Goal: Information Seeking & Learning: Find specific fact

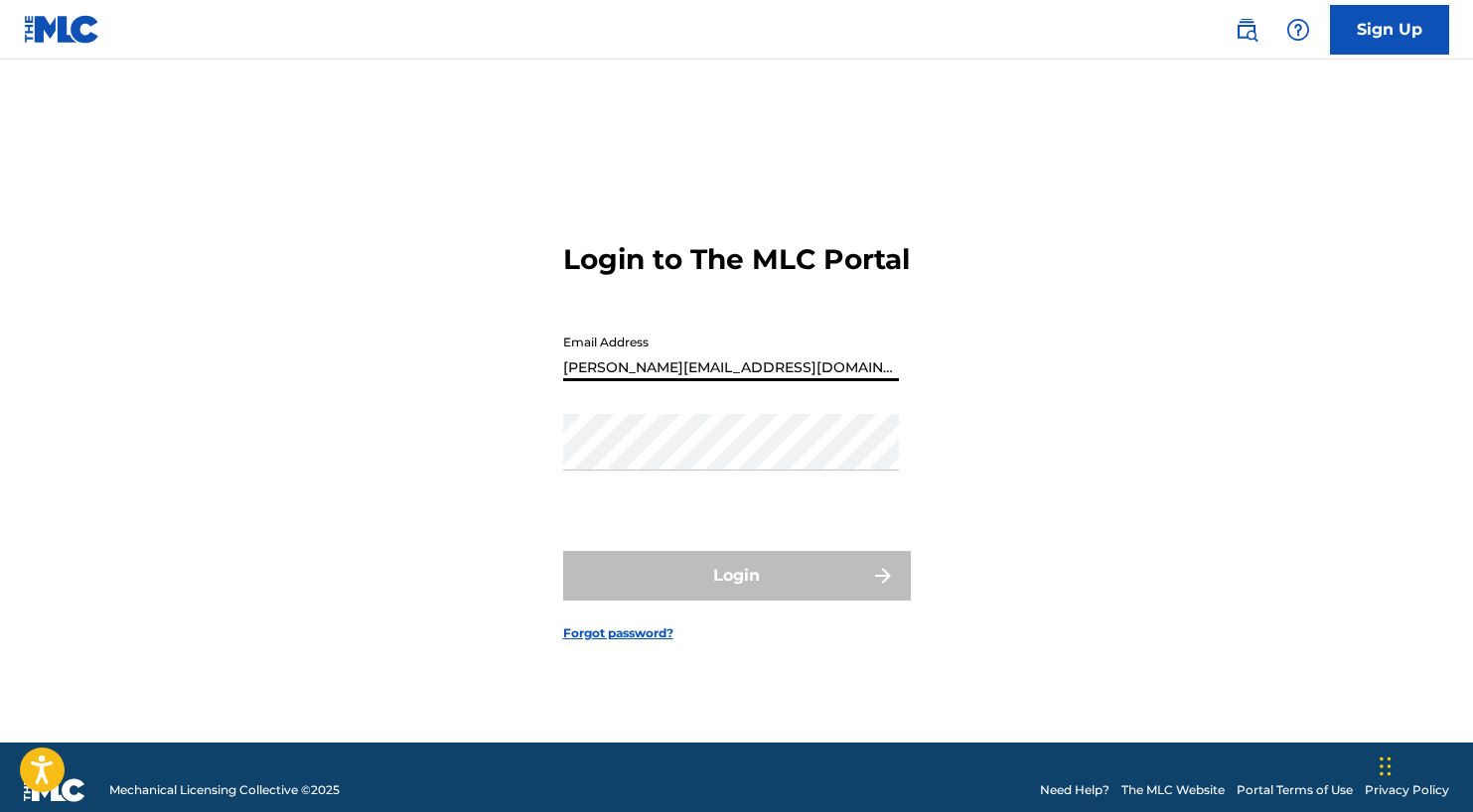
type input "[PERSON_NAME][EMAIL_ADDRESS][DOMAIN_NAME]"
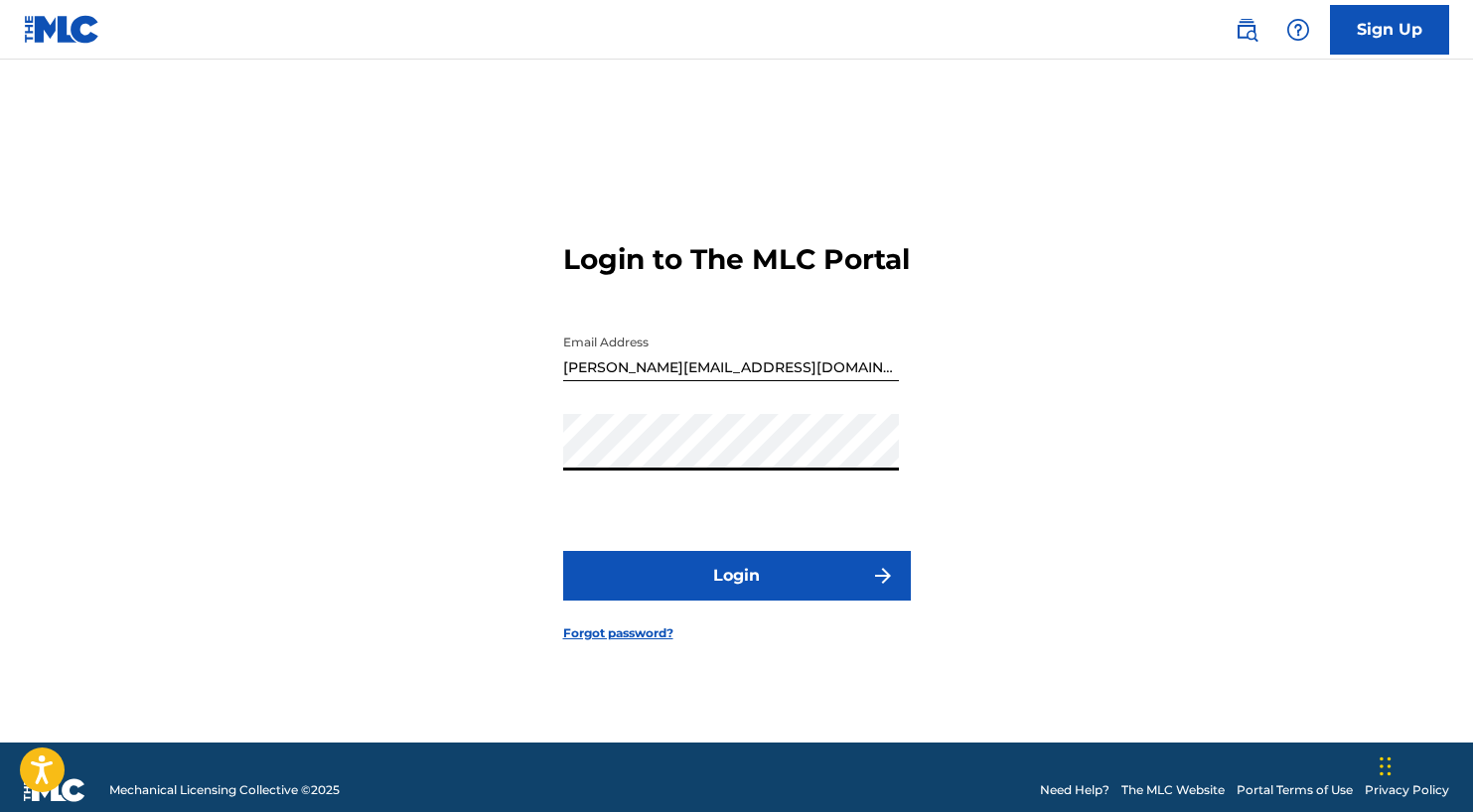
click at [698, 601] on button "Login" at bounding box center [736, 576] width 348 height 50
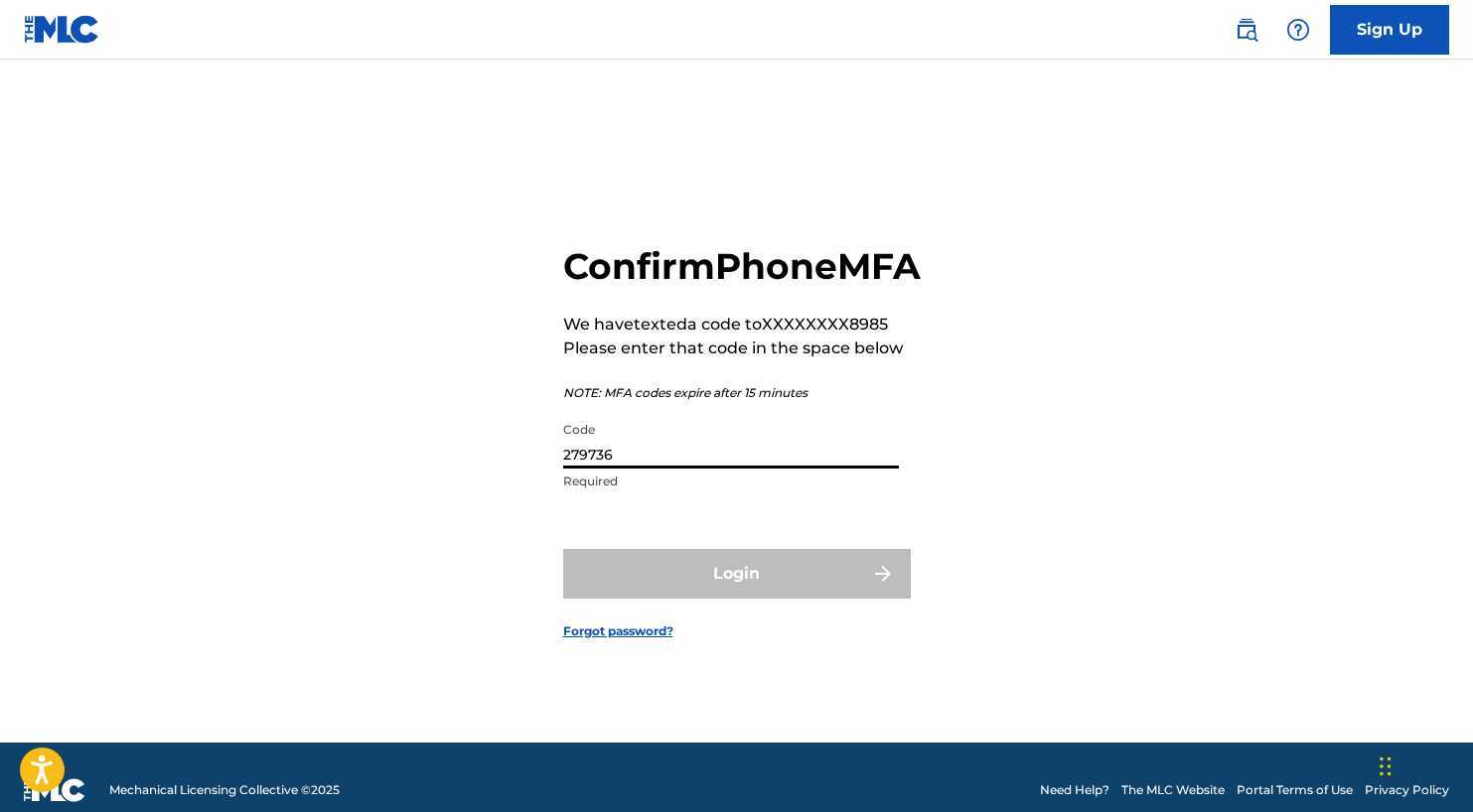
type input "279736"
click at [736, 596] on button "Login" at bounding box center [736, 574] width 348 height 50
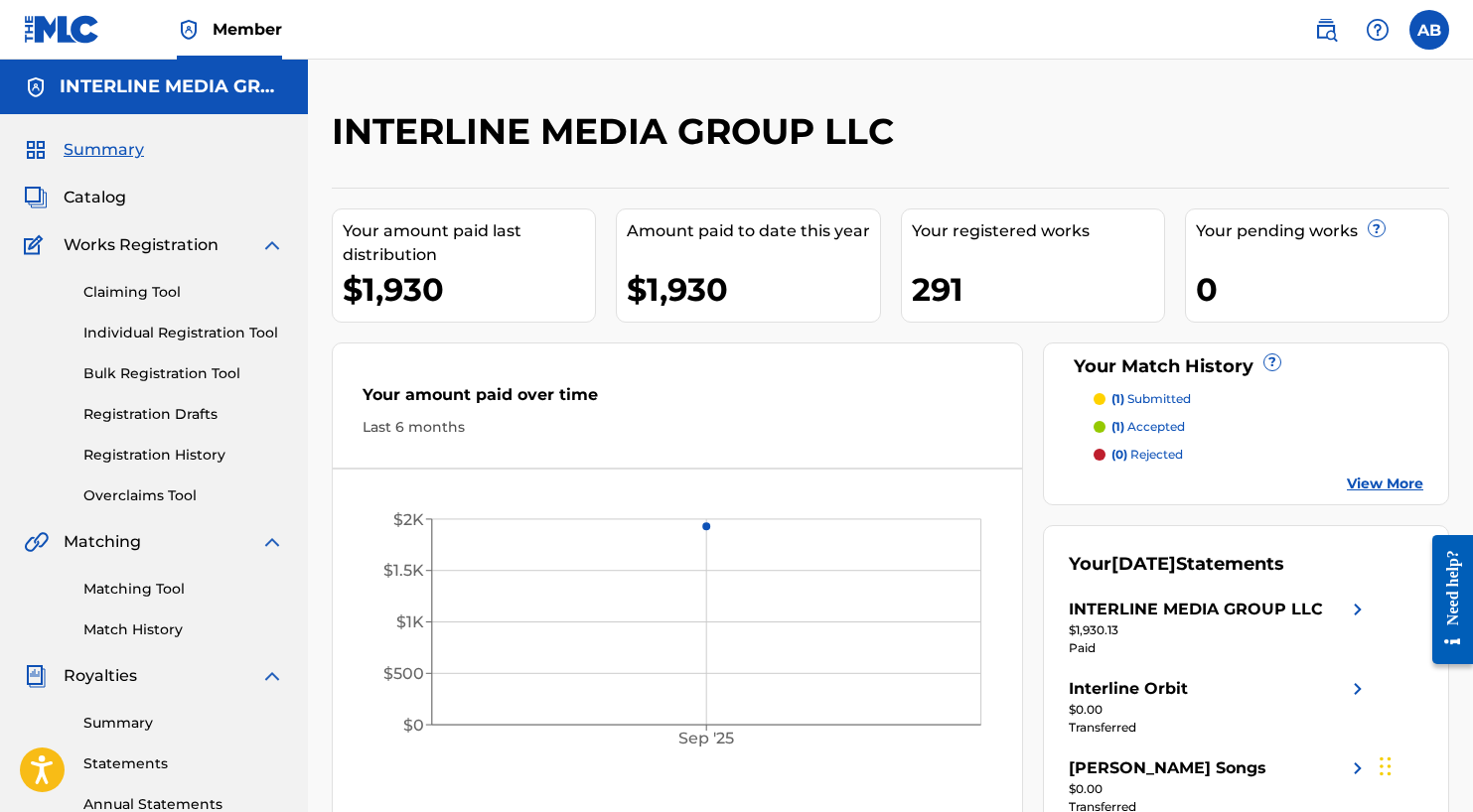
click at [1328, 24] on img at bounding box center [1326, 30] width 24 height 24
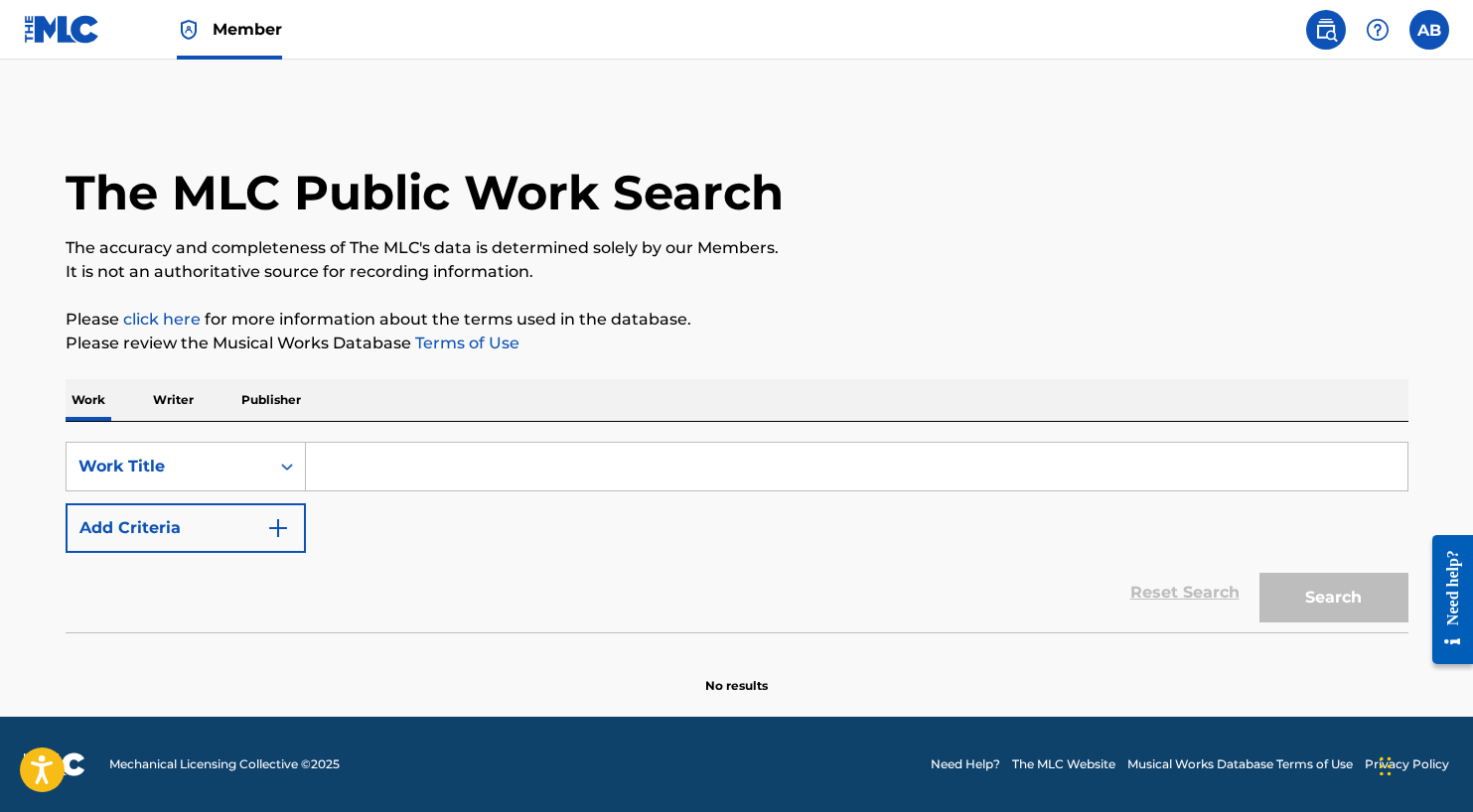
click at [195, 493] on div "SearchWithCriteria2bc26434-bc57-46bb-9b8e-e584d5ad9807 Work Title Add Criteria" at bounding box center [736, 497] width 1342 height 112
click at [213, 472] on div "Work Title" at bounding box center [167, 466] width 178 height 24
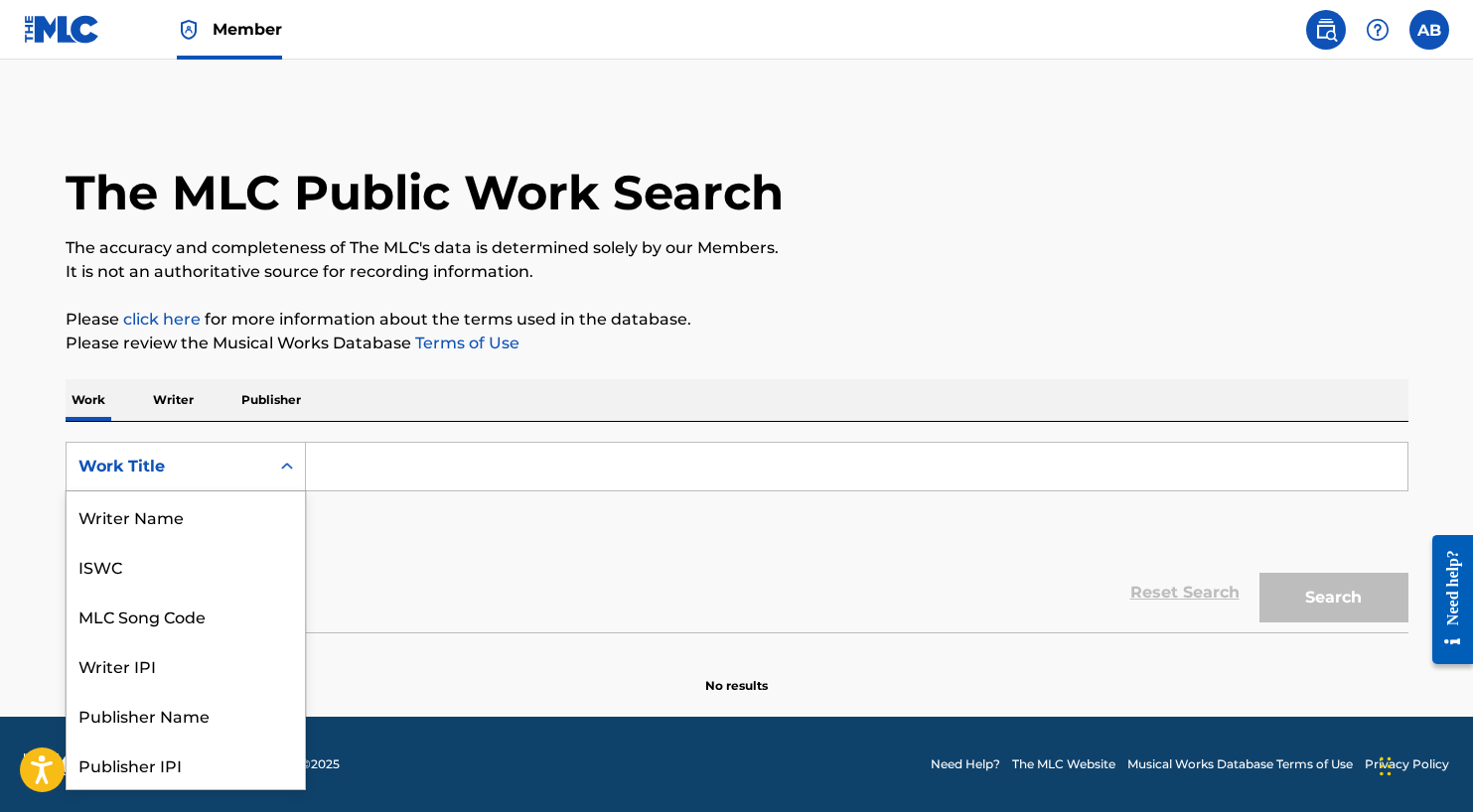
scroll to position [100, 0]
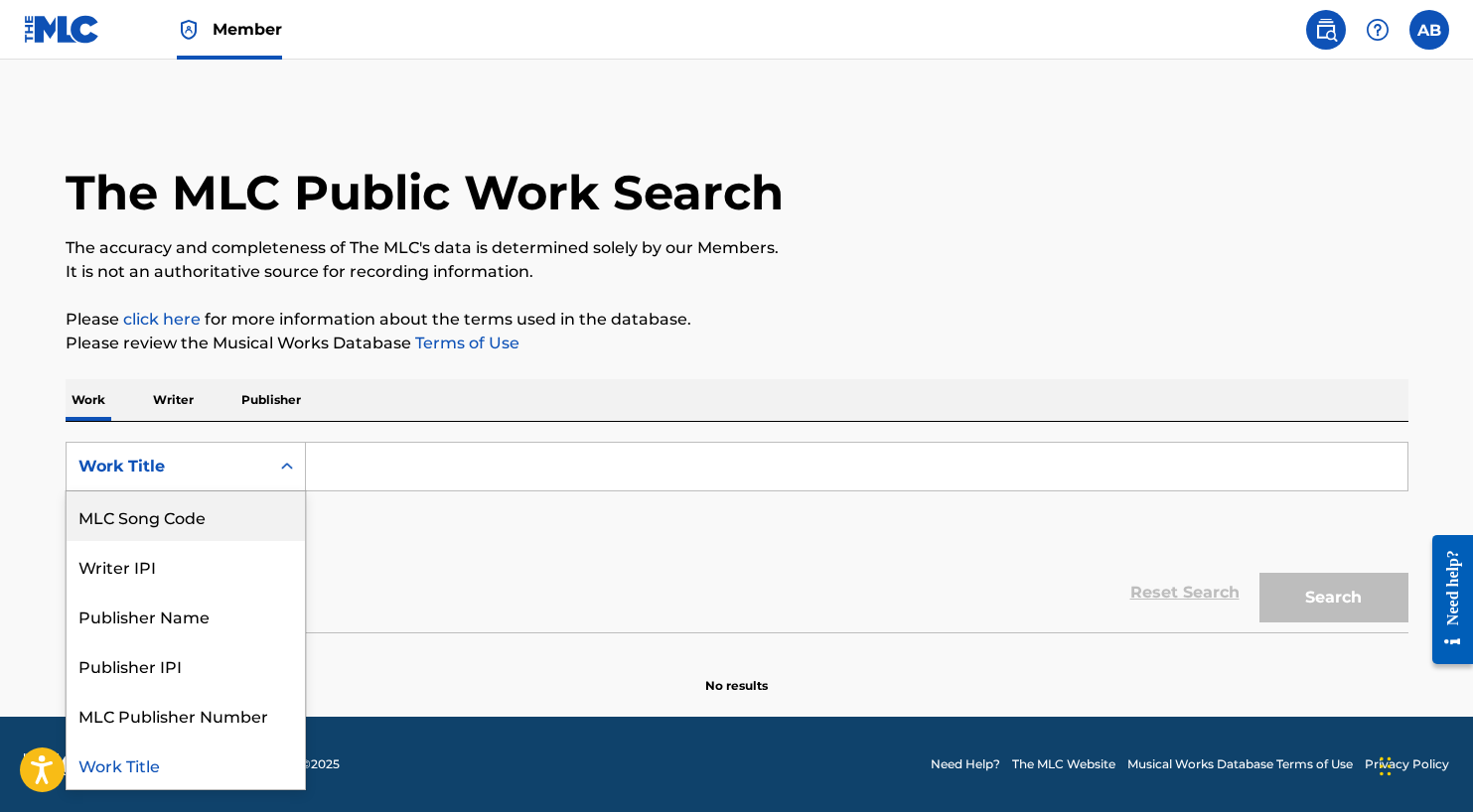
click at [175, 503] on div "MLC Song Code" at bounding box center [185, 516] width 238 height 50
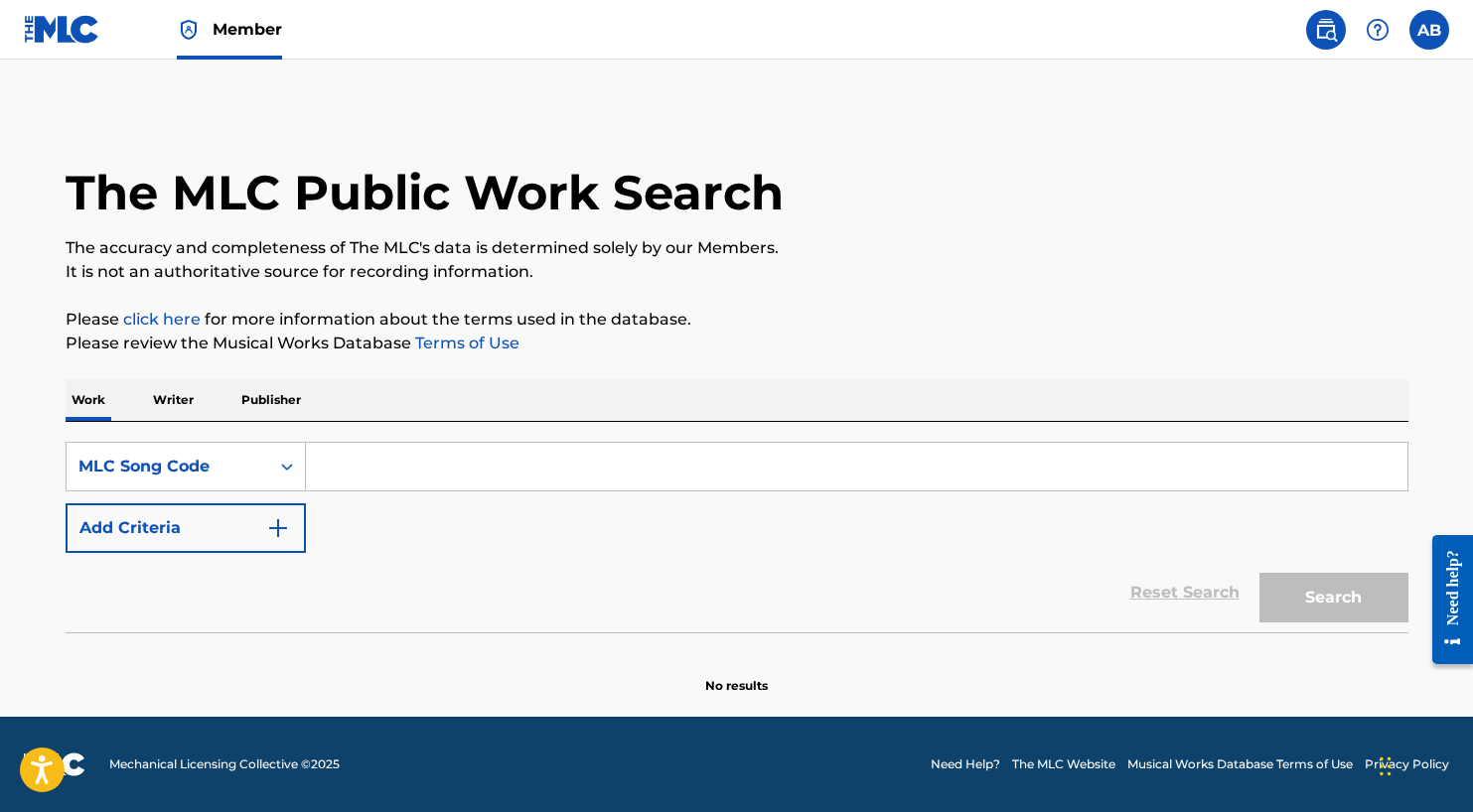
click at [393, 469] on input "Search Form" at bounding box center [856, 466] width 1101 height 48
type input "SD4MQC"
click at [1323, 592] on button "Search" at bounding box center [1332, 598] width 148 height 50
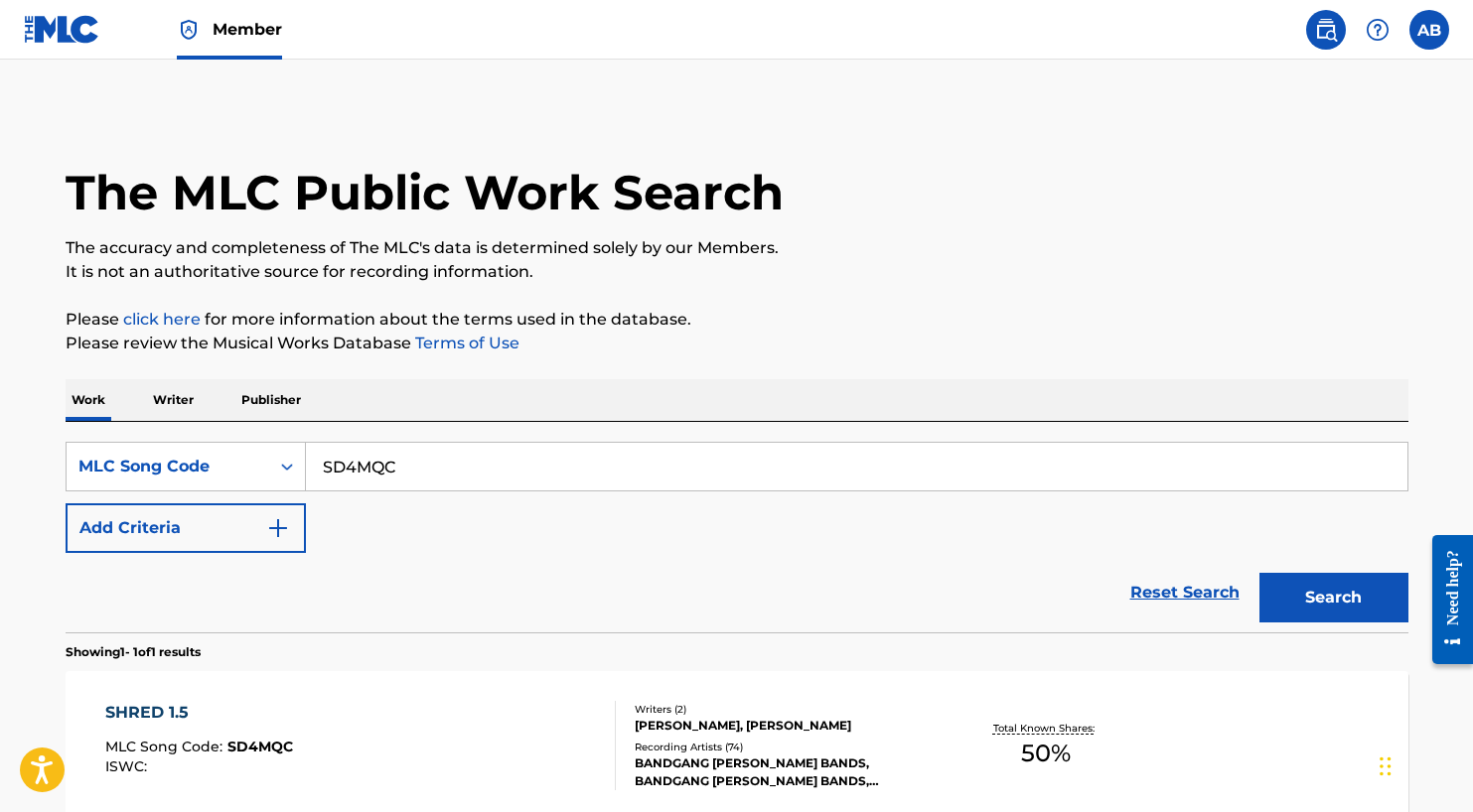
scroll to position [206, 0]
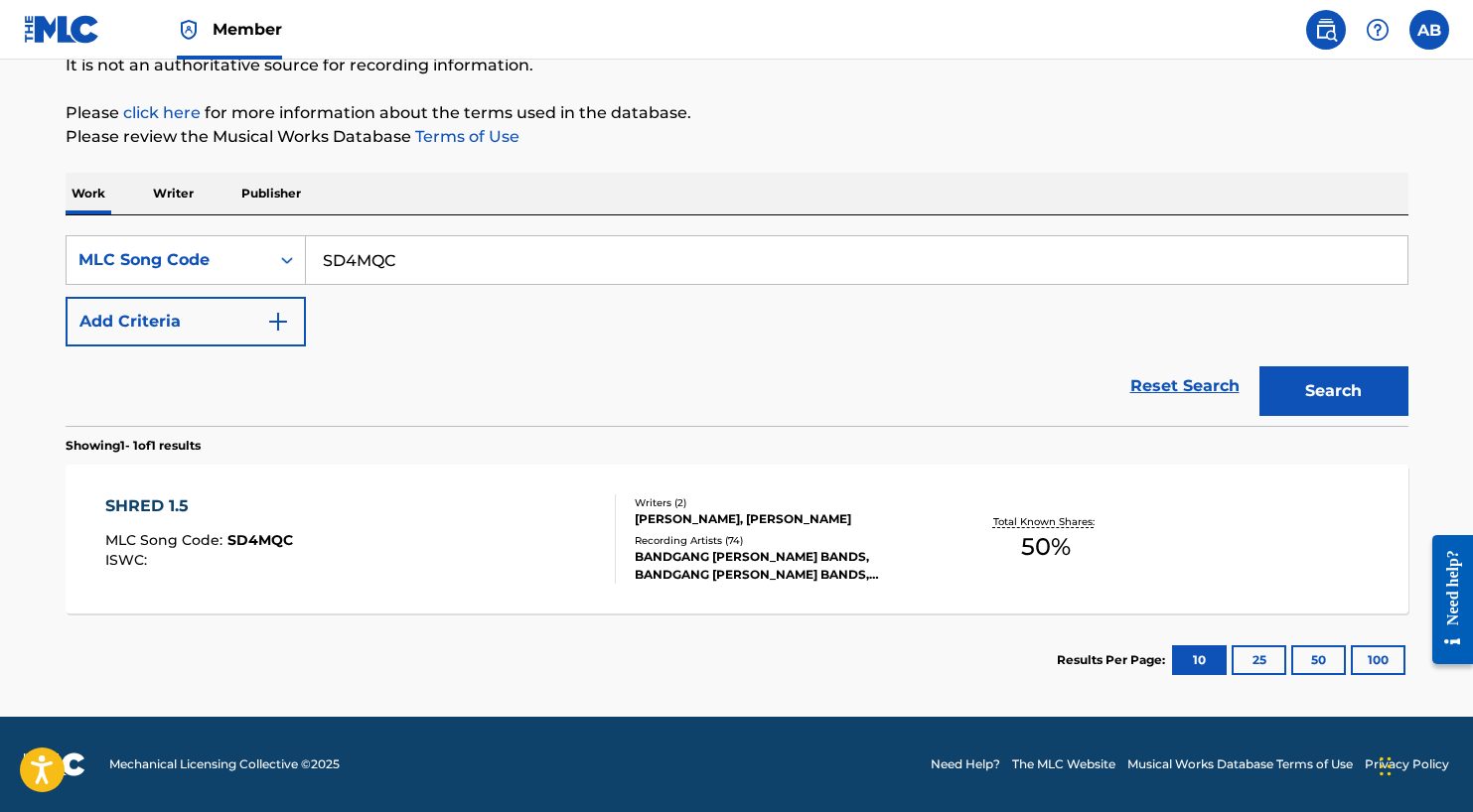
click at [164, 502] on div "SHRED 1.5" at bounding box center [199, 506] width 187 height 24
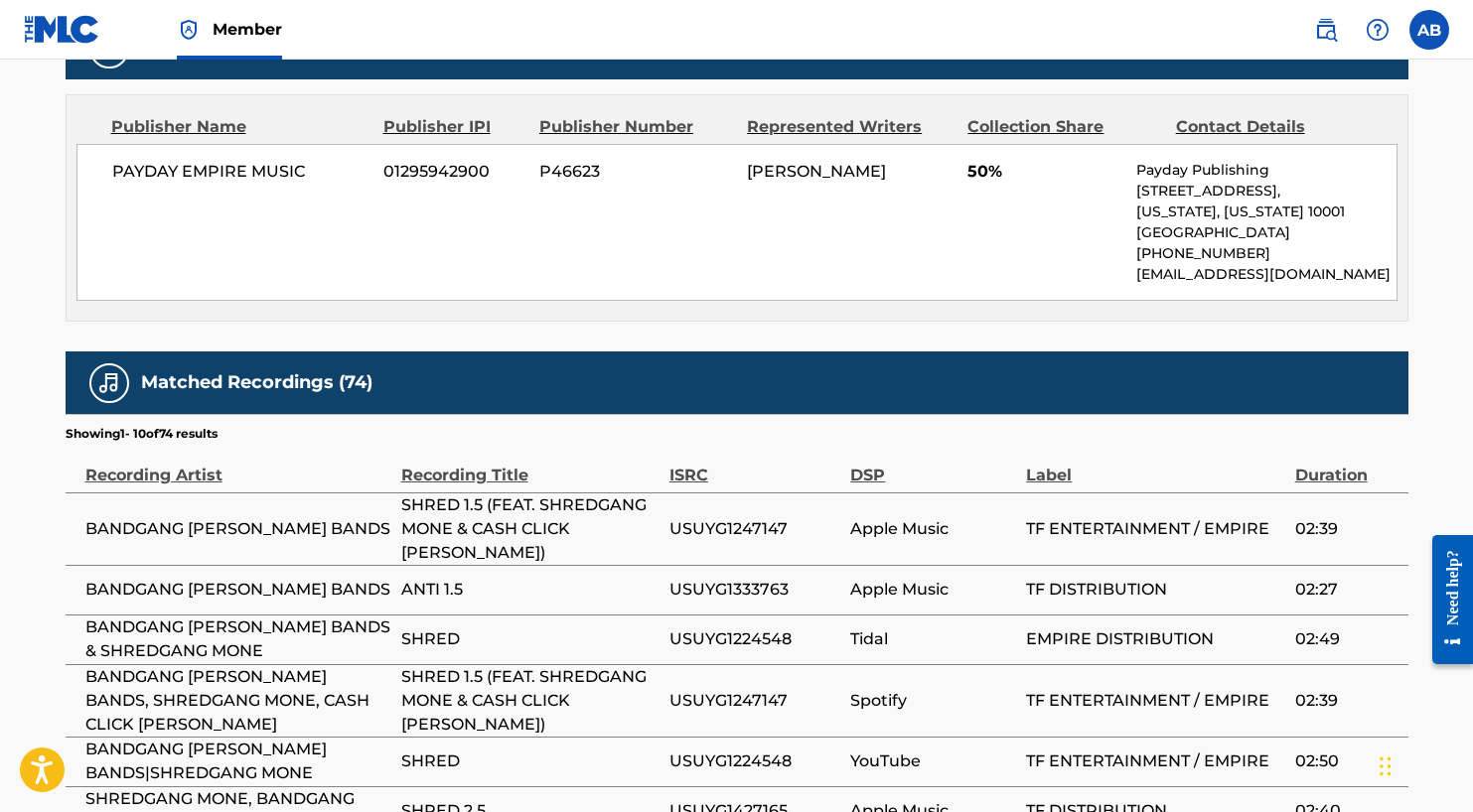
scroll to position [987, 0]
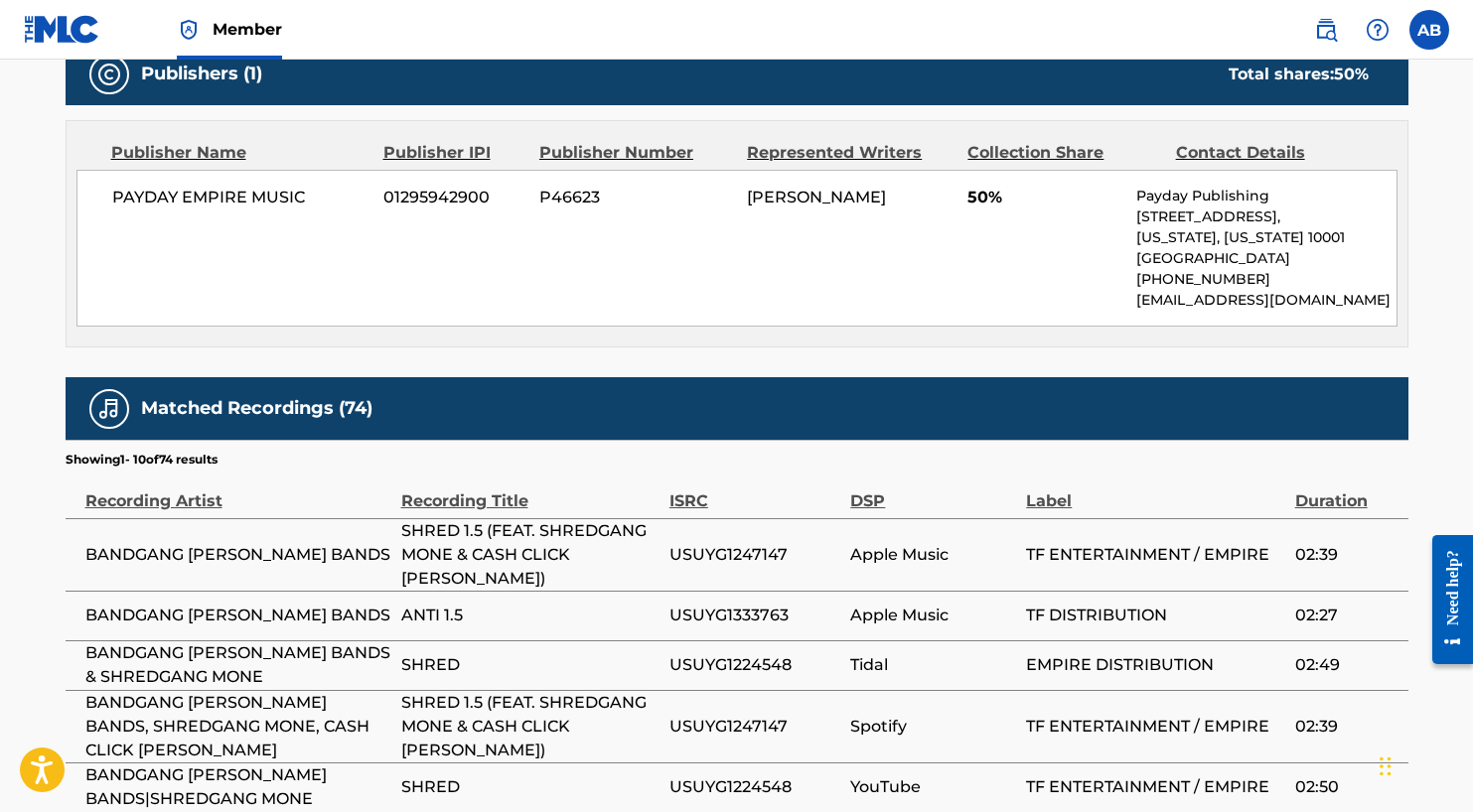
click at [774, 189] on span "[PERSON_NAME]" at bounding box center [815, 196] width 139 height 19
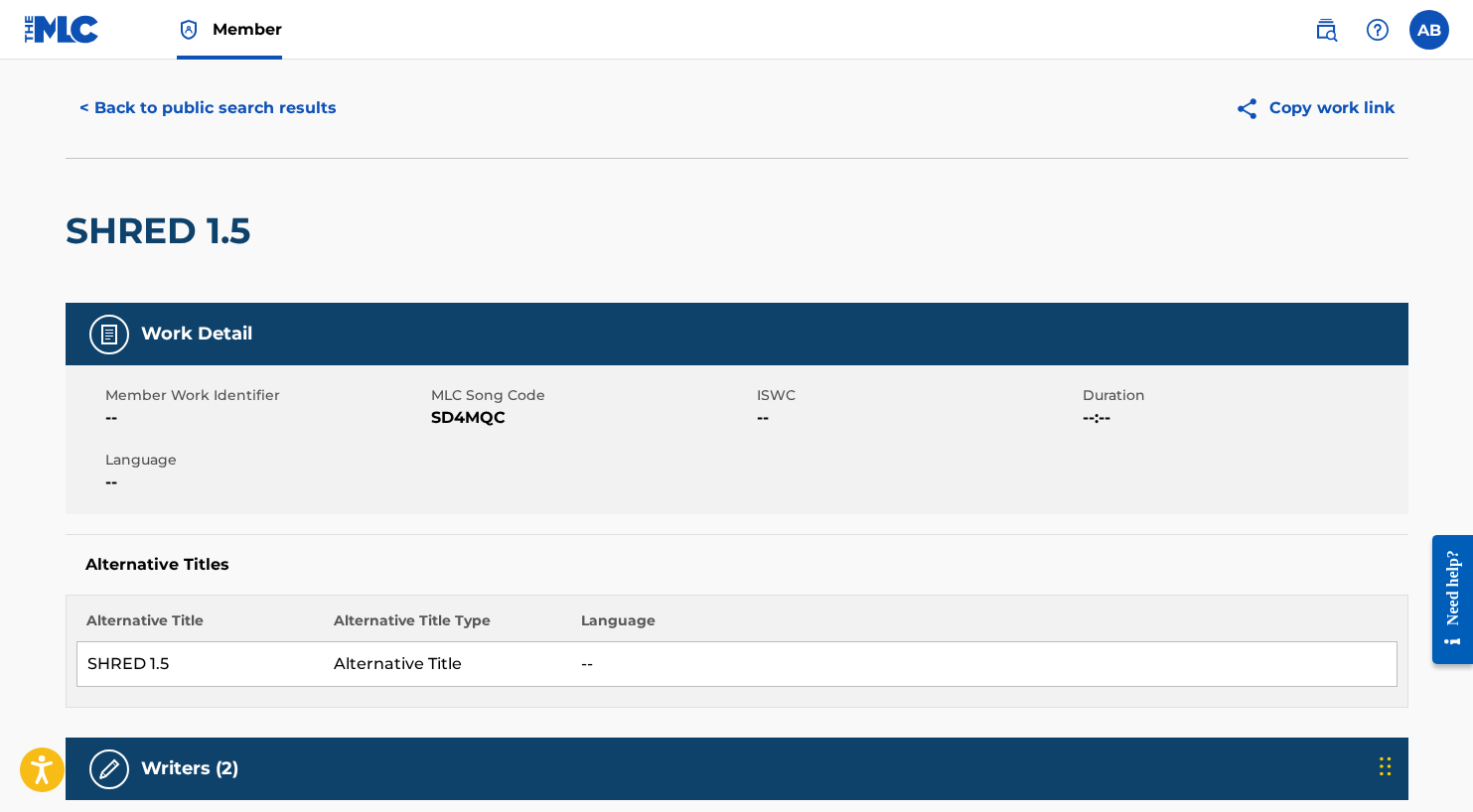
scroll to position [0, 0]
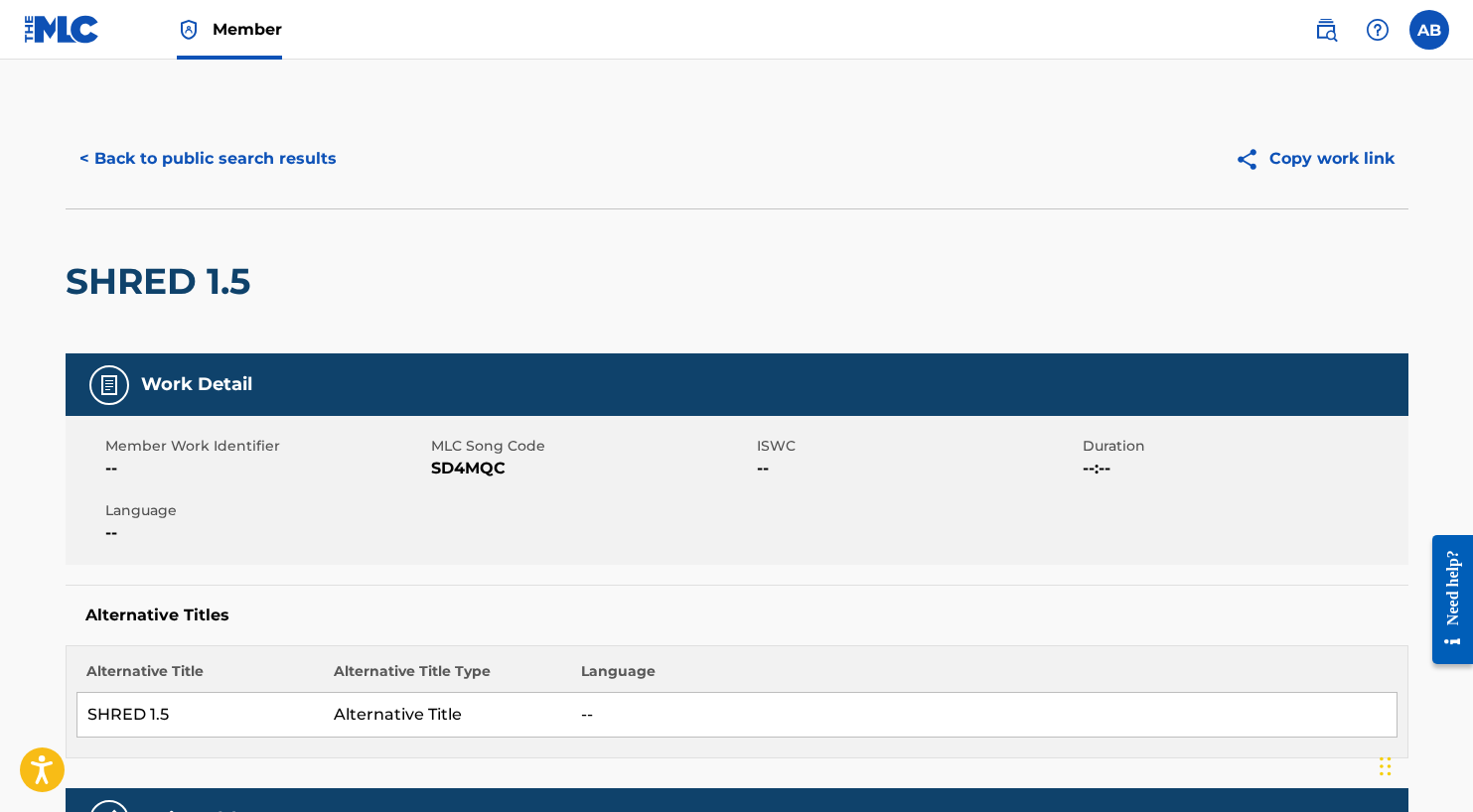
click at [819, 300] on div "SHRED 1.5" at bounding box center [736, 280] width 1342 height 144
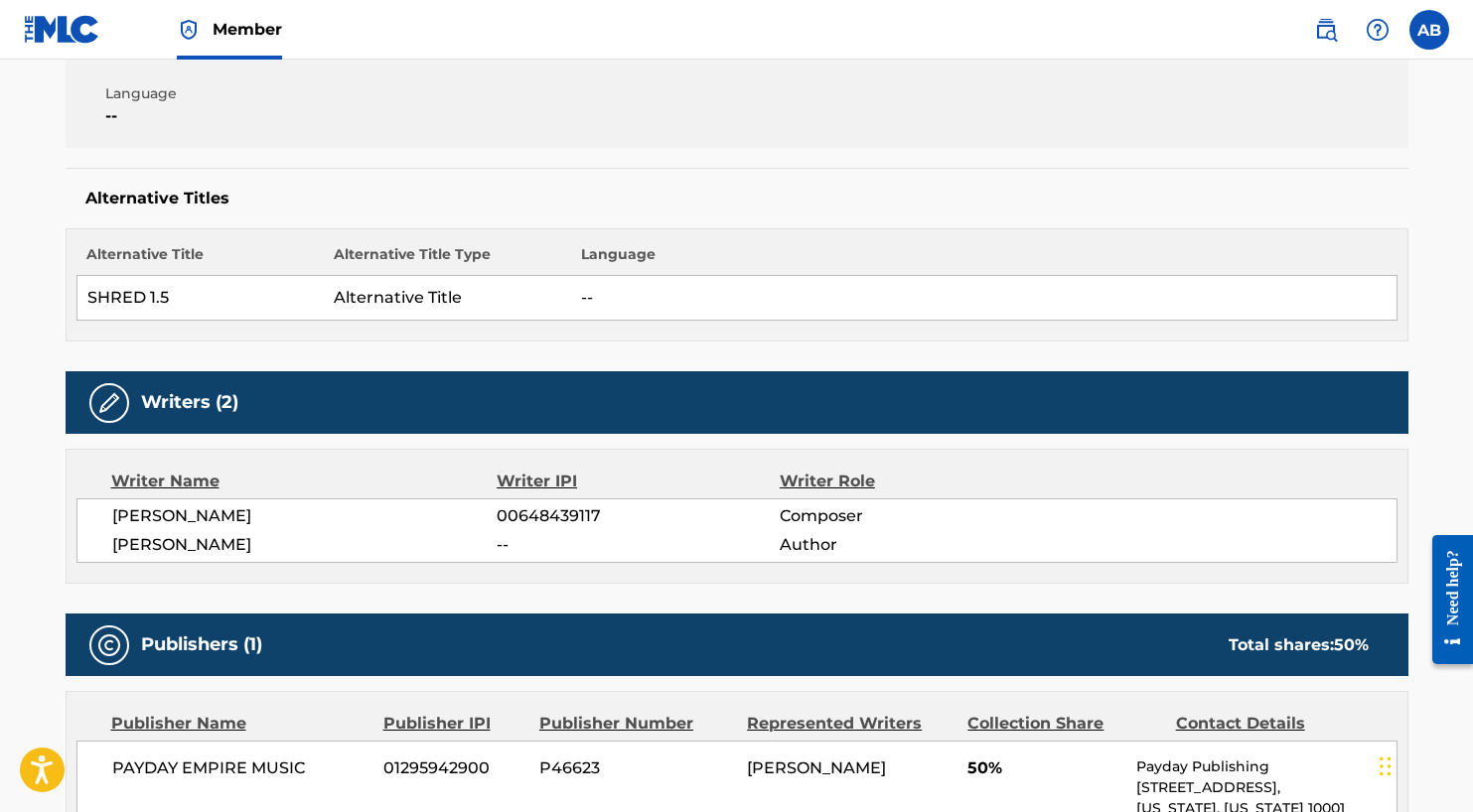
scroll to position [534, 0]
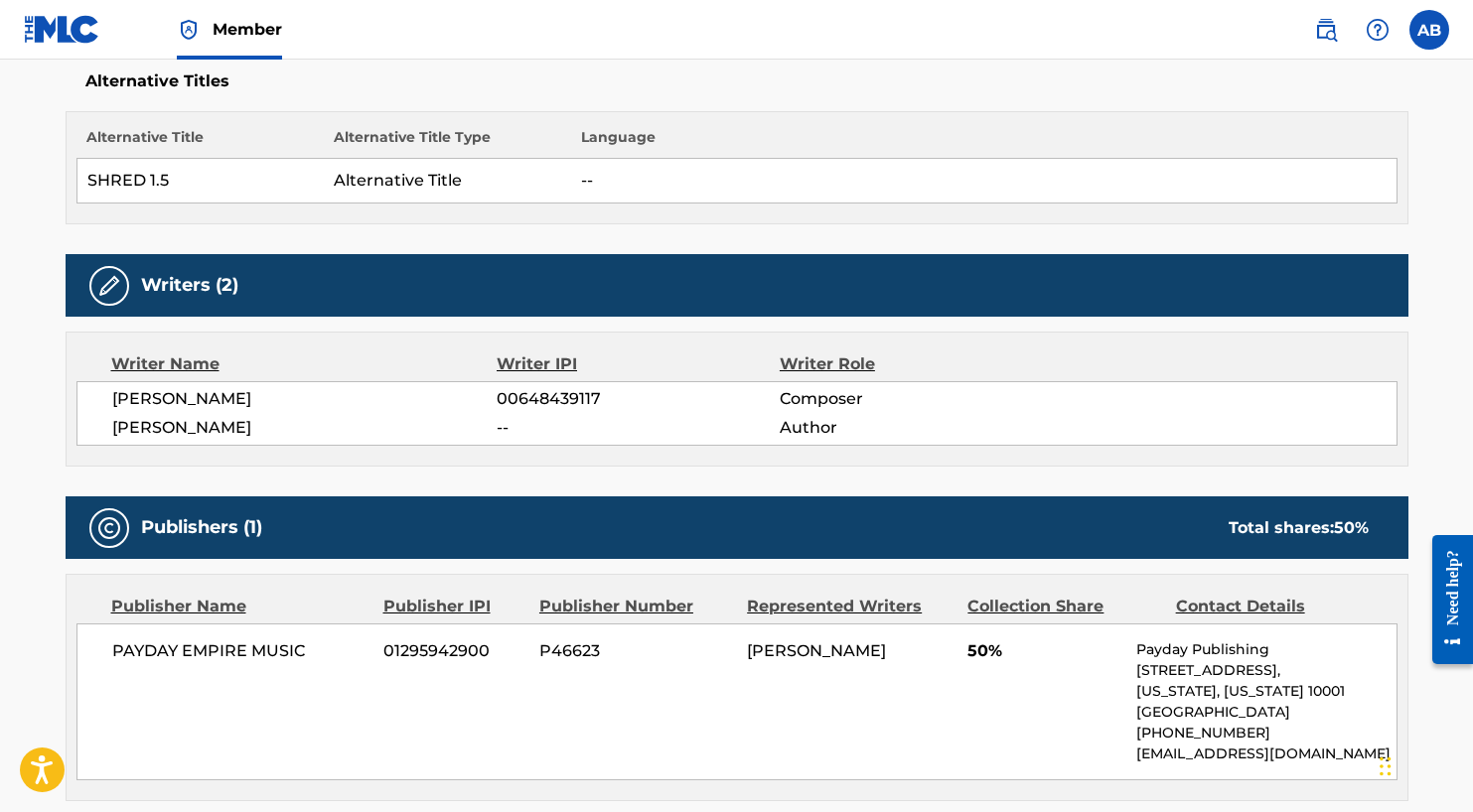
drag, startPoint x: 110, startPoint y: 425, endPoint x: 301, endPoint y: 423, distance: 191.0
click at [301, 423] on div "[PERSON_NAME] 00648439117 Composer [PERSON_NAME] -- Author" at bounding box center [736, 413] width 1321 height 65
copy span "[PERSON_NAME]"
